Goal: Information Seeking & Learning: Check status

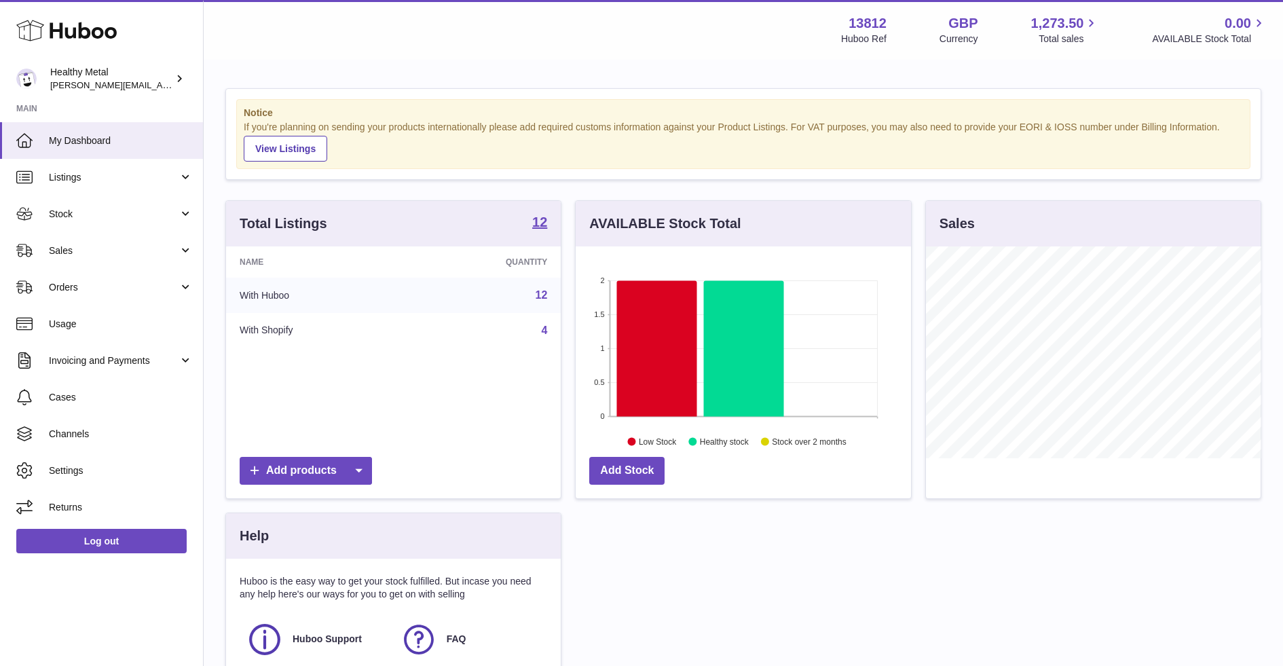
scroll to position [211, 335]
click at [122, 132] on link "My Dashboard" at bounding box center [101, 140] width 203 height 37
click at [115, 231] on link "Stock" at bounding box center [101, 214] width 203 height 37
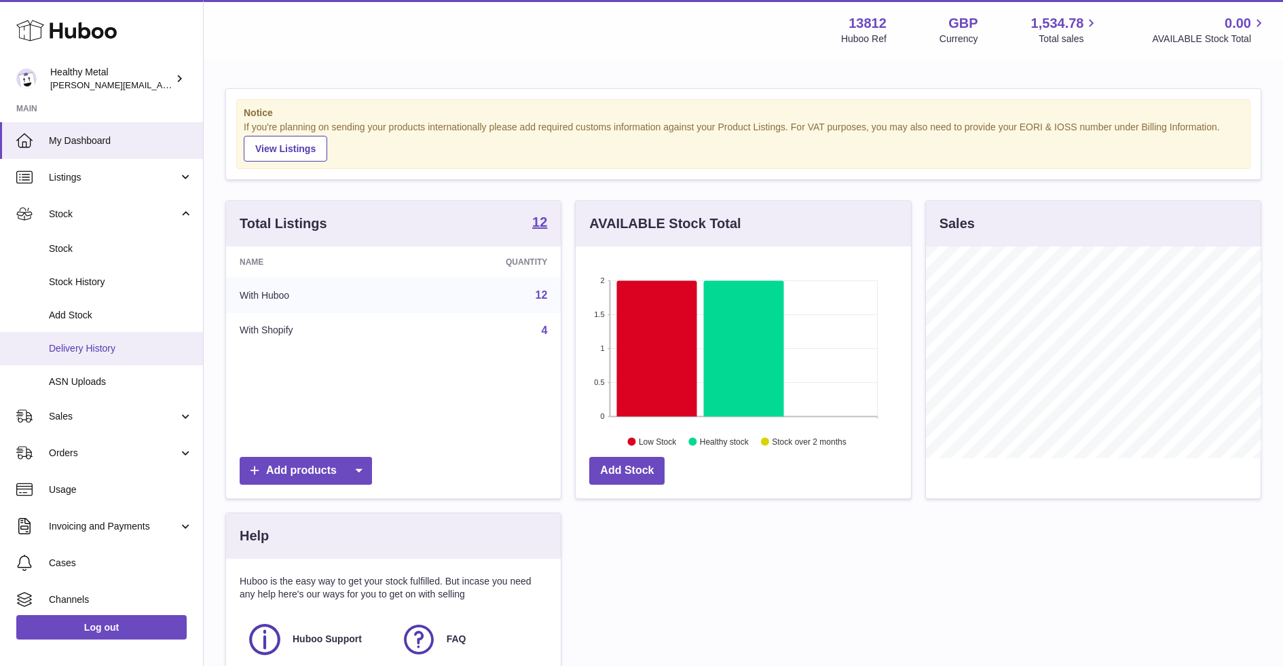
click at [113, 349] on span "Delivery History" at bounding box center [121, 348] width 144 height 13
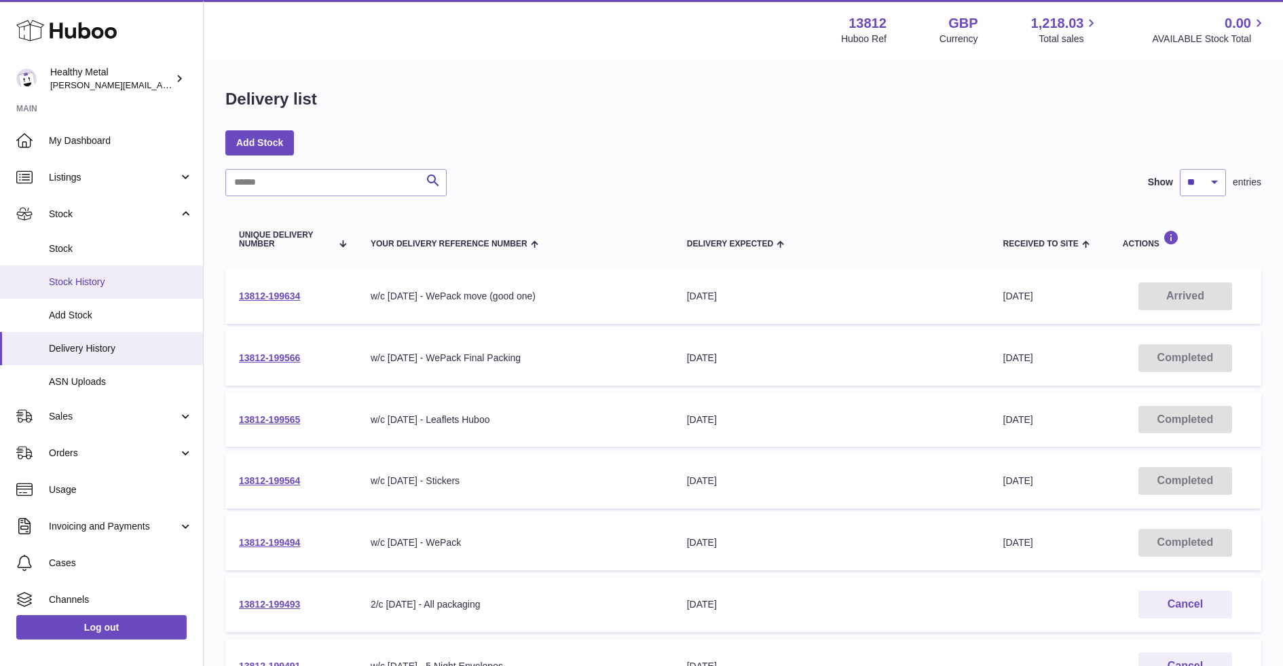
click at [103, 286] on span "Stock History" at bounding box center [121, 282] width 144 height 13
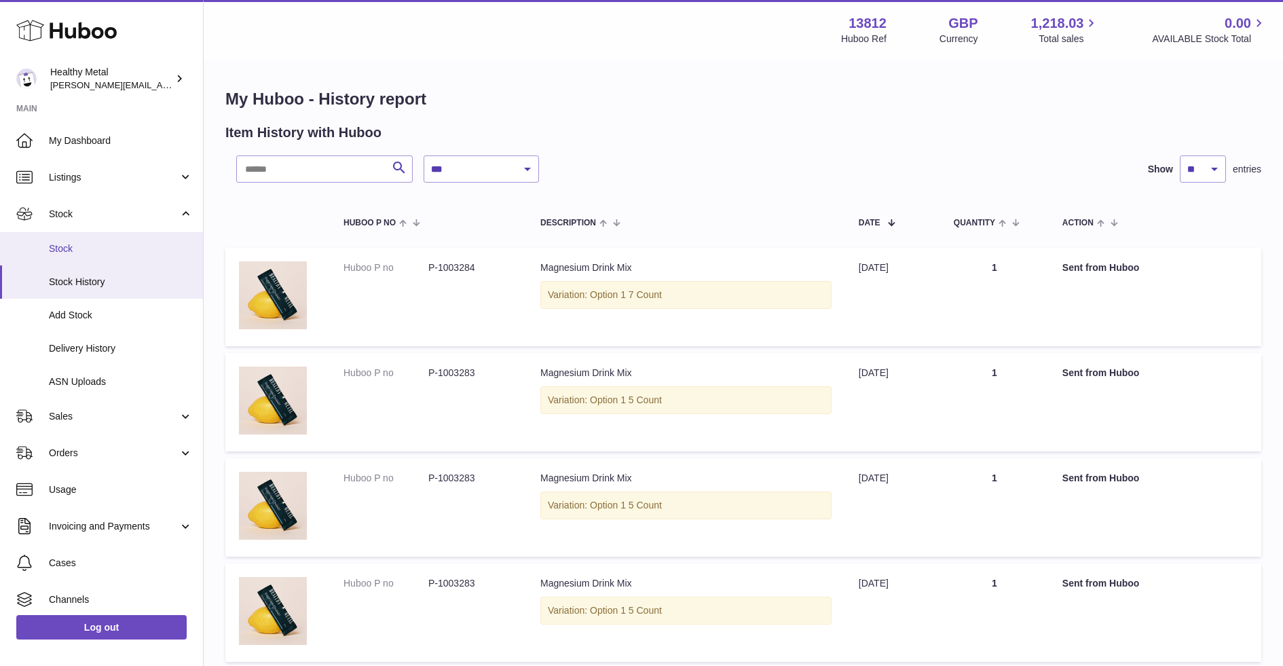
click at [103, 238] on link "Stock" at bounding box center [101, 248] width 203 height 33
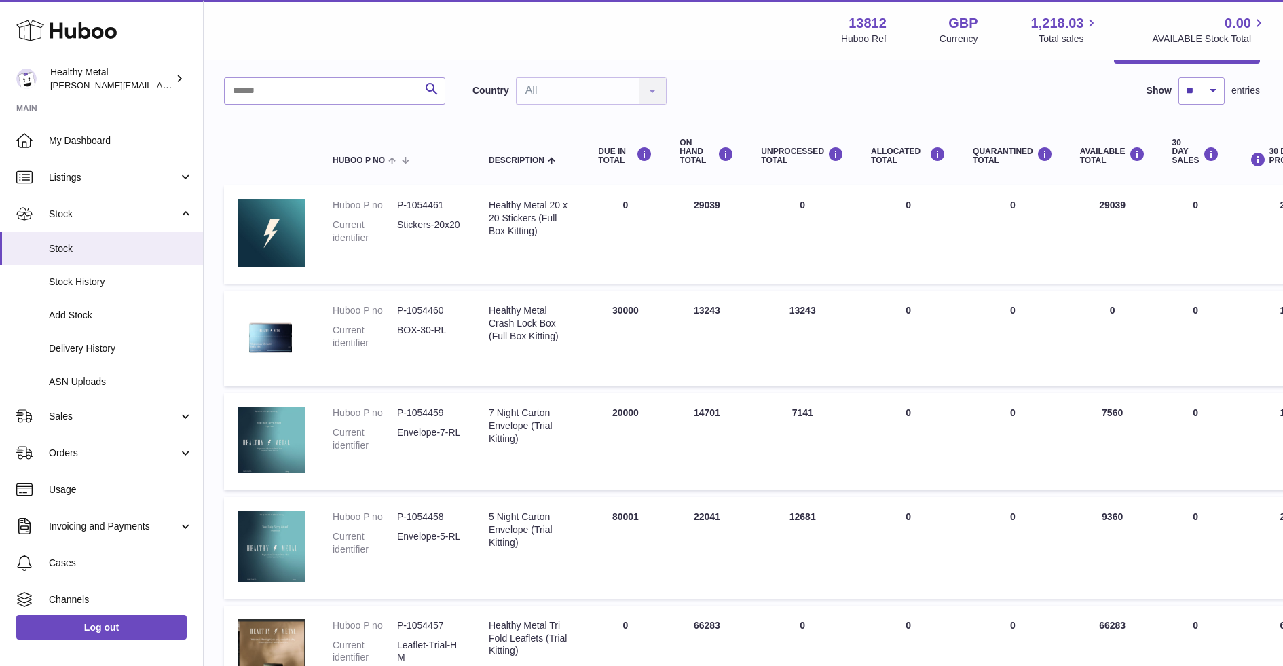
scroll to position [164, 1]
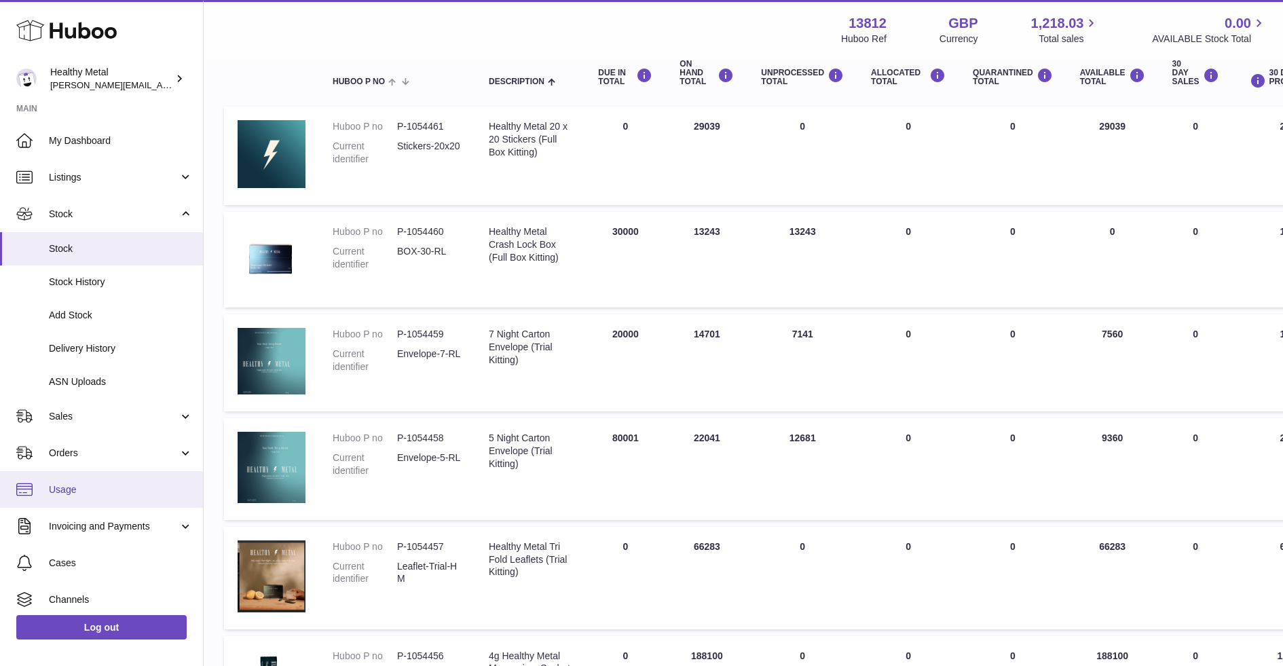
click at [110, 471] on link "Usage" at bounding box center [101, 489] width 203 height 37
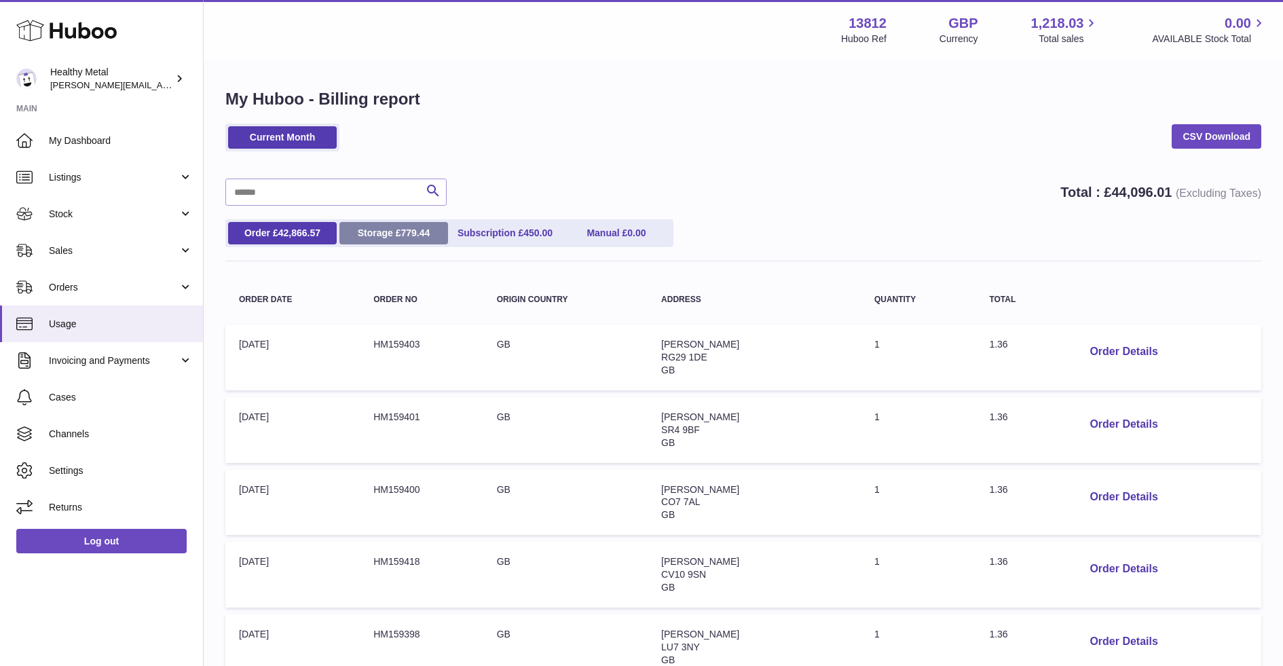
click at [415, 233] on span "779.44" at bounding box center [415, 232] width 29 height 11
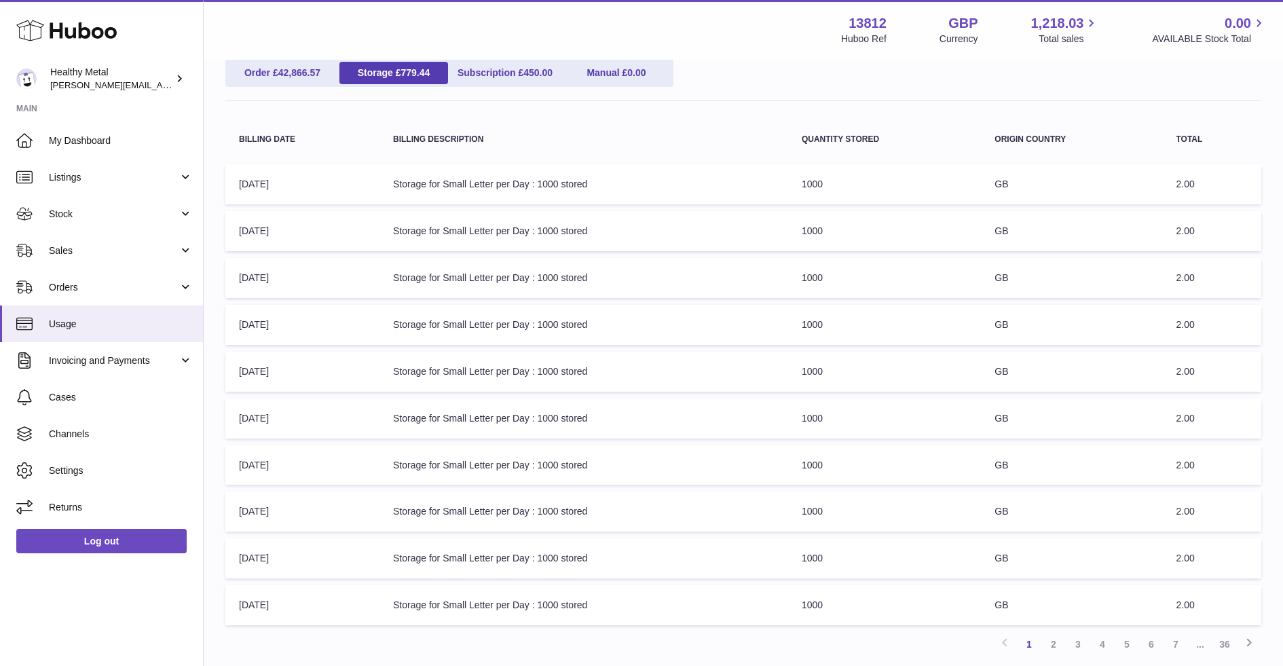
scroll to position [268, 0]
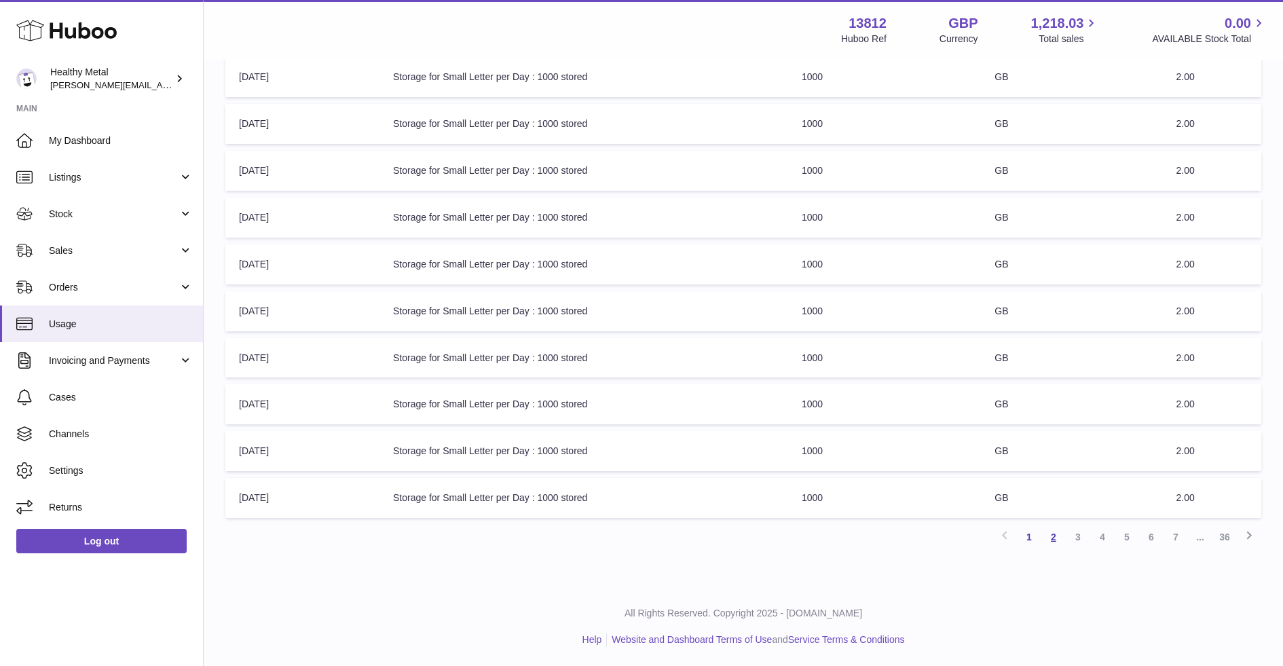
click at [1056, 531] on link "2" at bounding box center [1054, 537] width 24 height 24
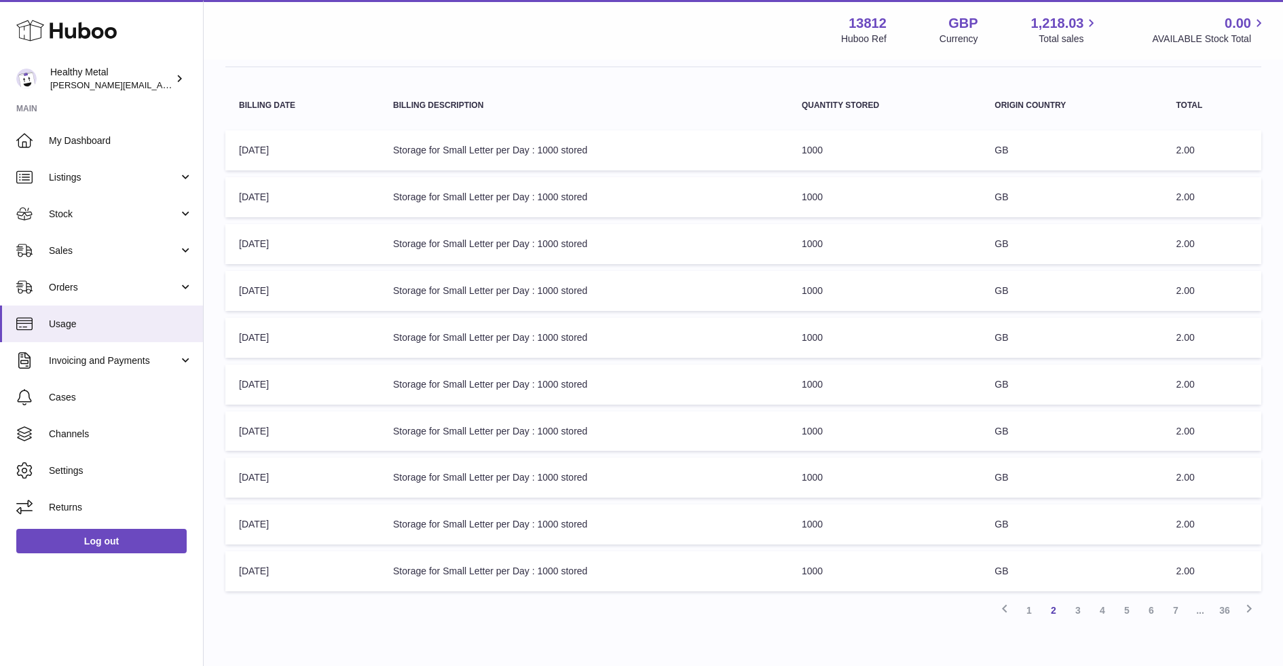
scroll to position [268, 0]
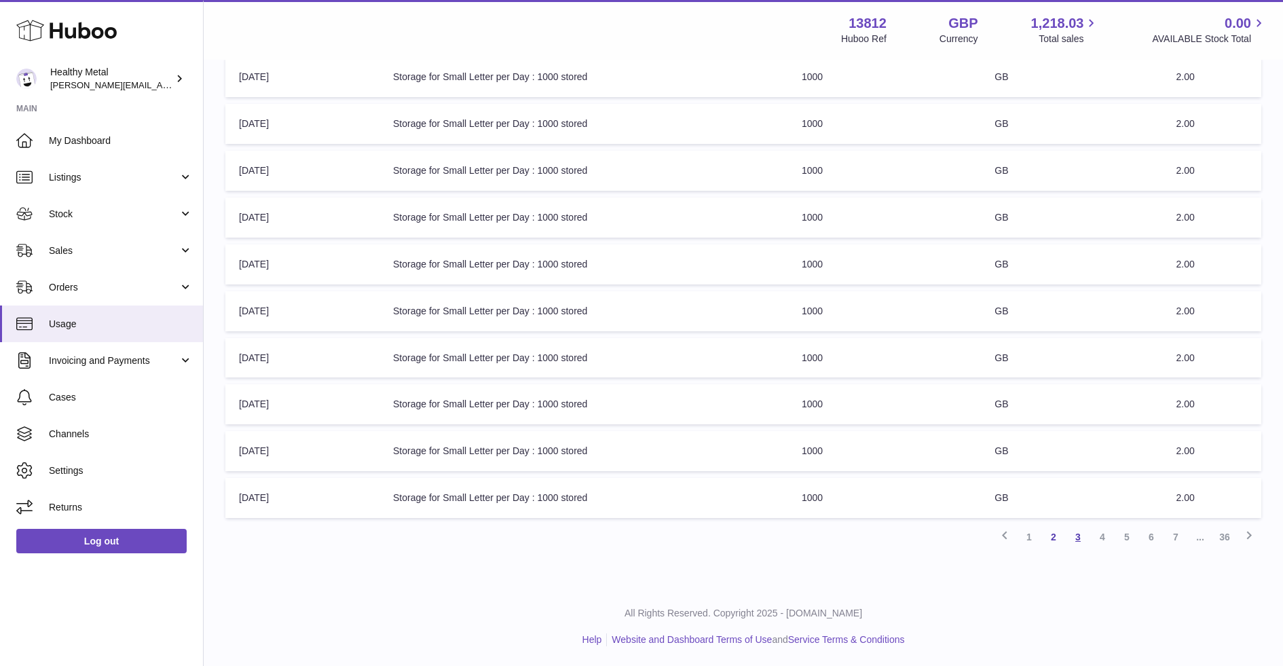
click at [1084, 541] on link "3" at bounding box center [1078, 537] width 24 height 24
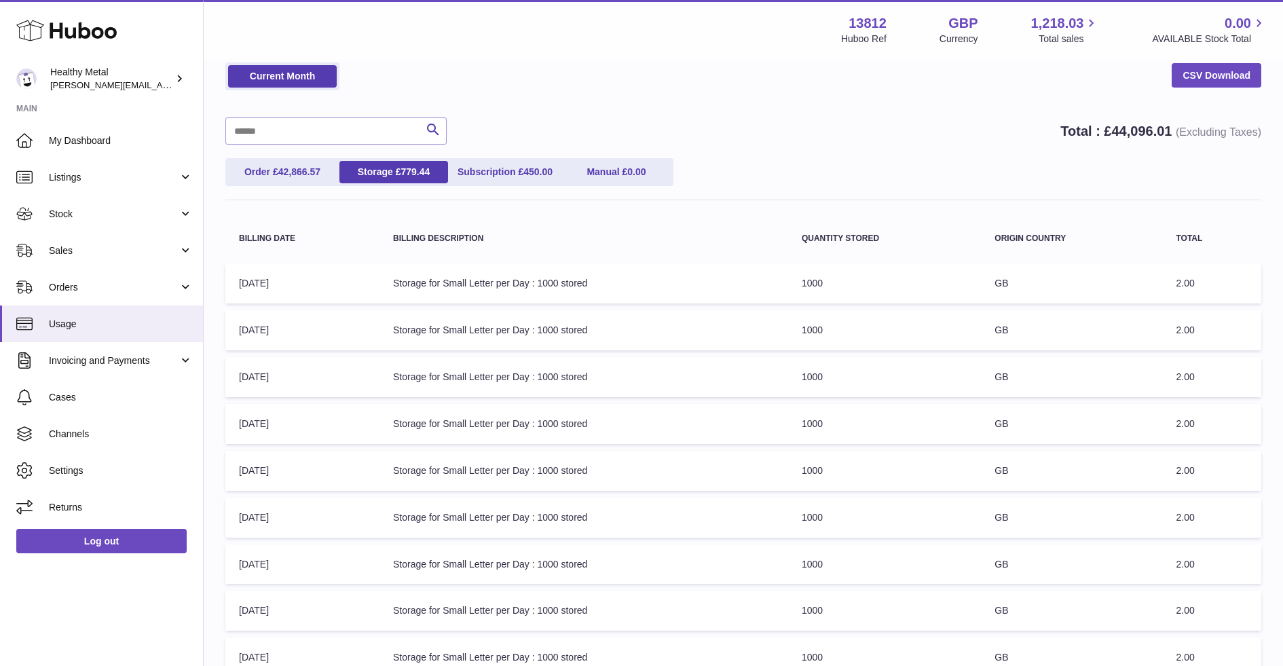
scroll to position [268, 0]
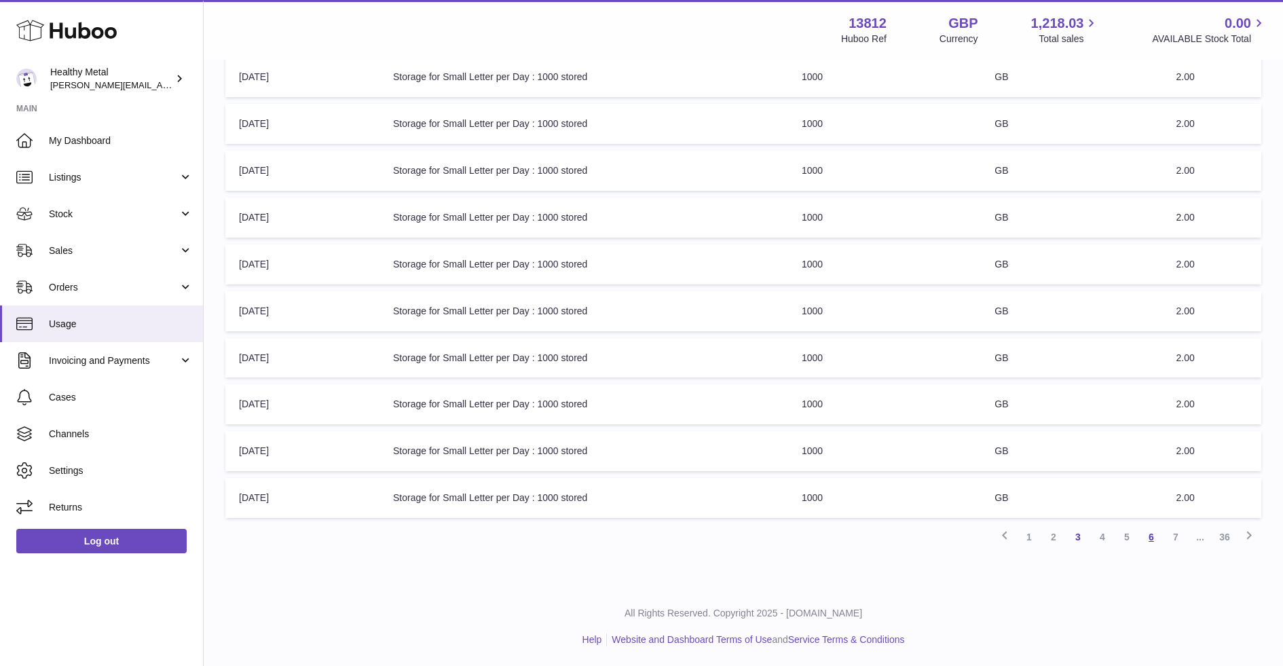
click at [1150, 543] on link "6" at bounding box center [1151, 537] width 24 height 24
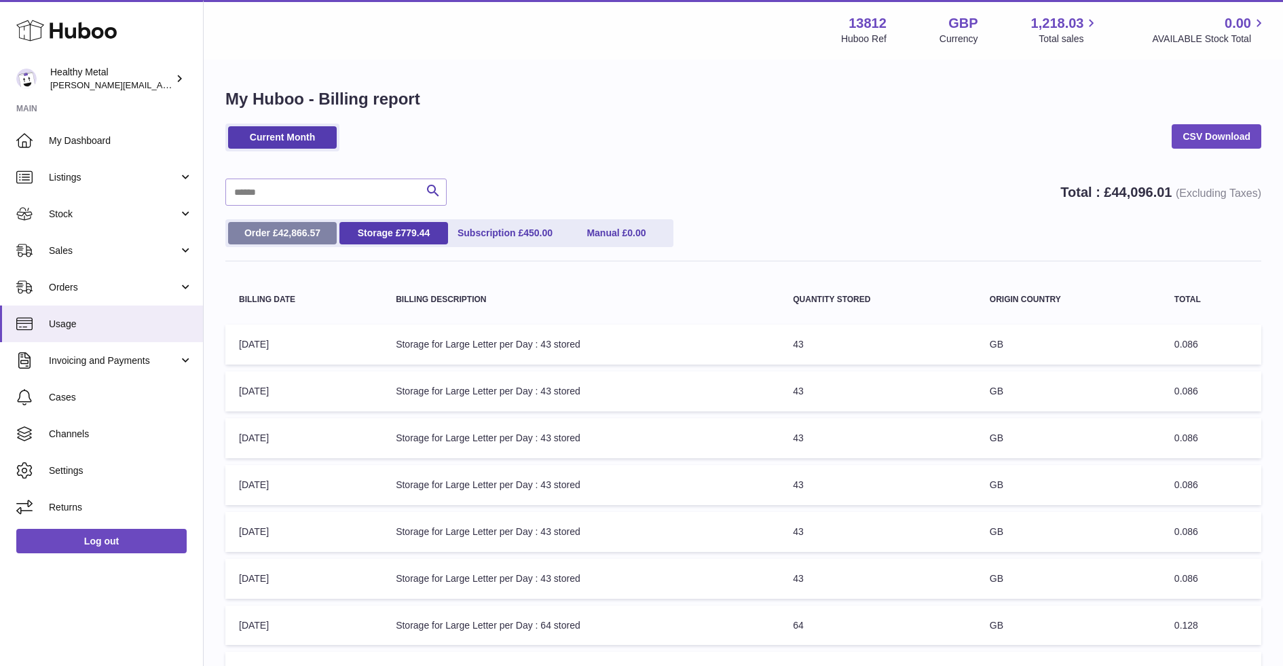
click at [268, 242] on link "Order £ 42,866.57" at bounding box center [282, 233] width 109 height 22
